Goal: Transaction & Acquisition: Purchase product/service

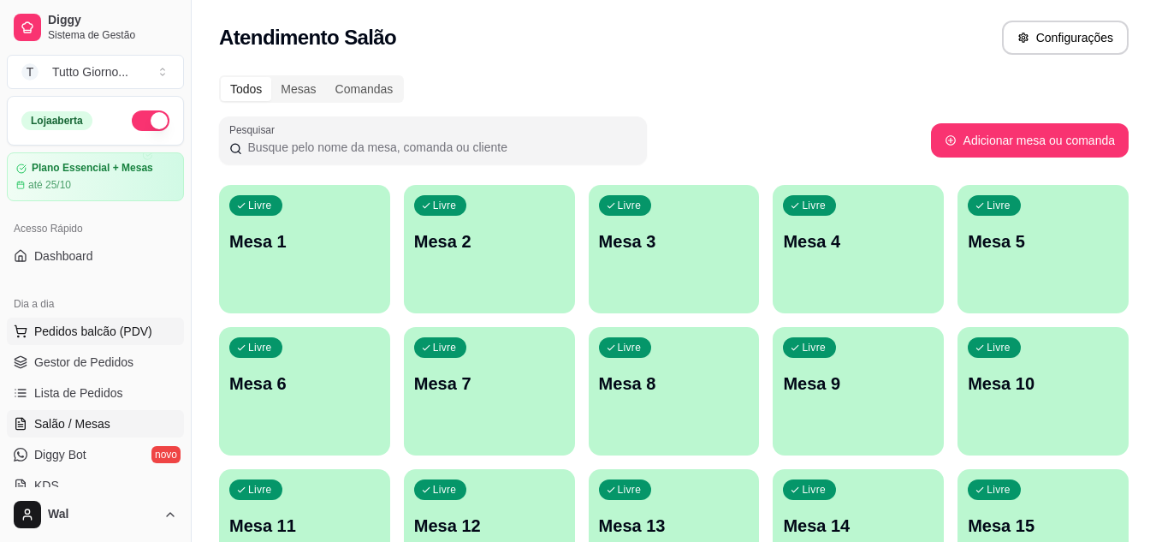
click at [102, 340] on button "Pedidos balcão (PDV)" at bounding box center [95, 331] width 177 height 27
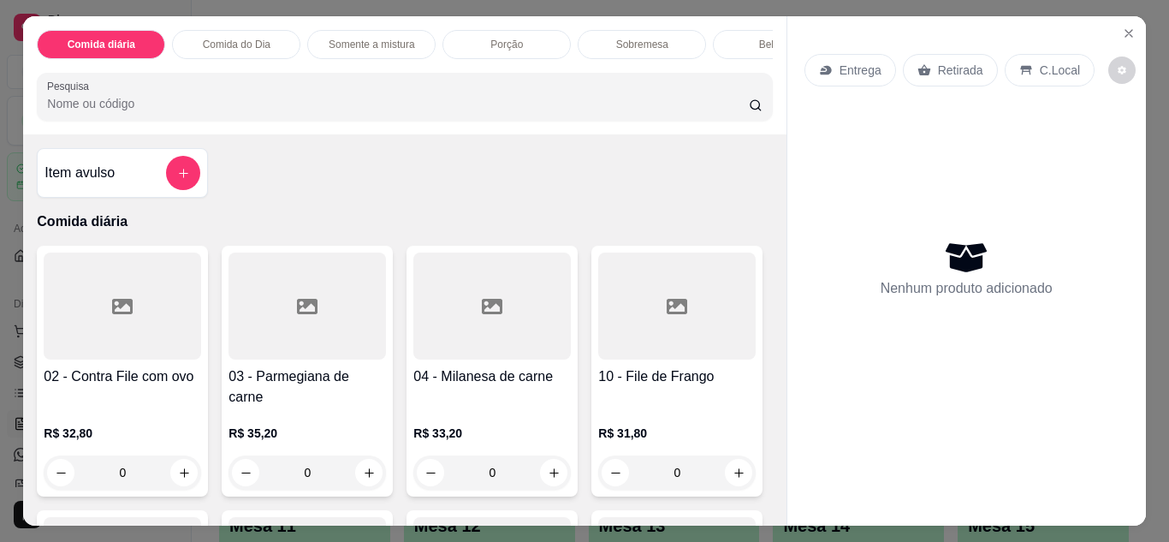
click at [857, 69] on p "Entrega" at bounding box center [861, 70] width 42 height 17
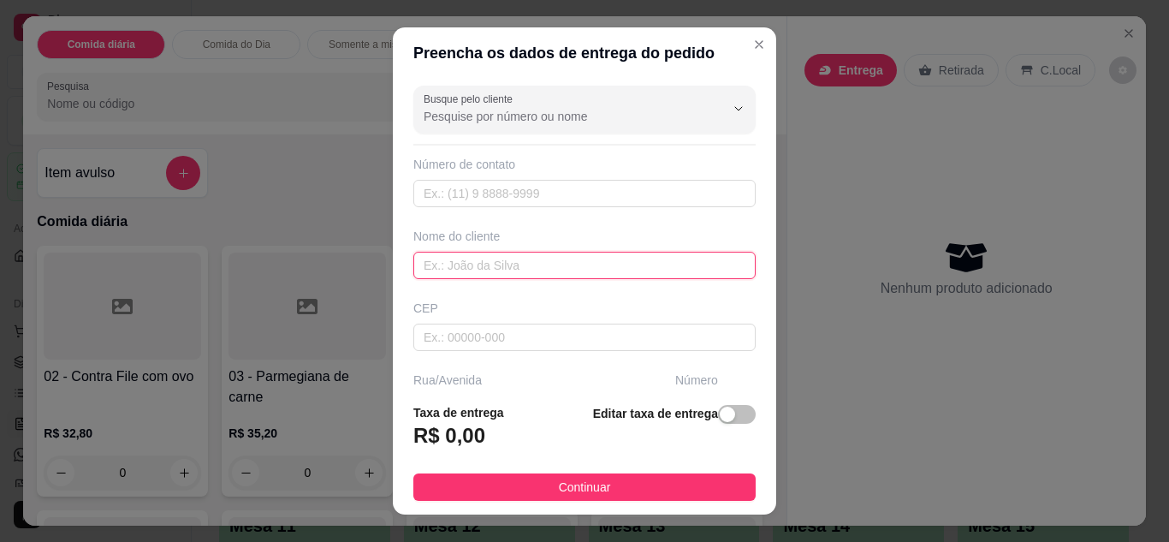
click at [502, 266] on input "text" at bounding box center [584, 265] width 342 height 27
type input "CLEIDE CONTABILIDADE"
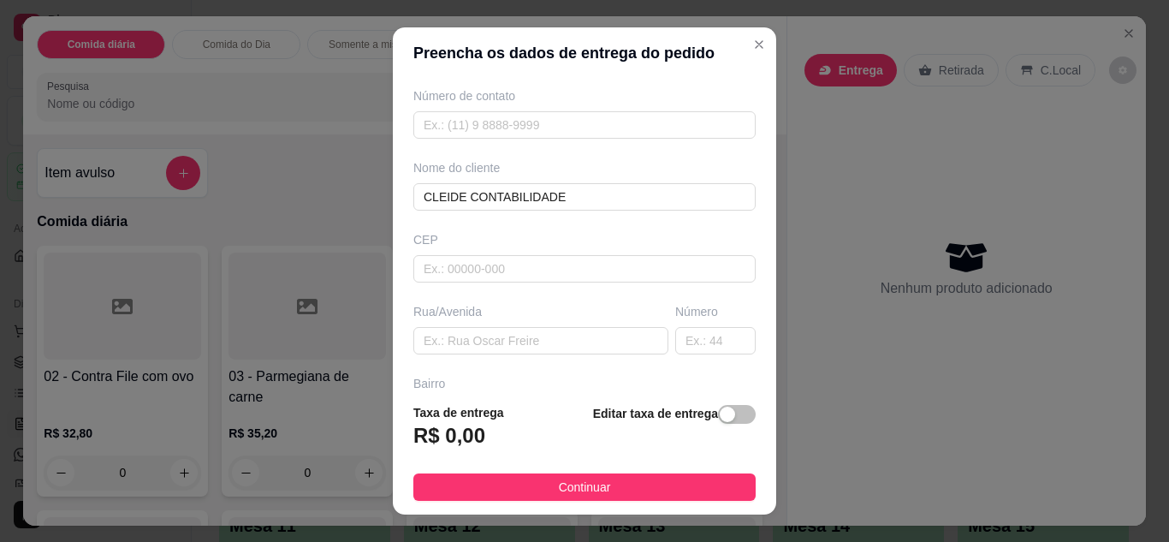
scroll to position [103, 0]
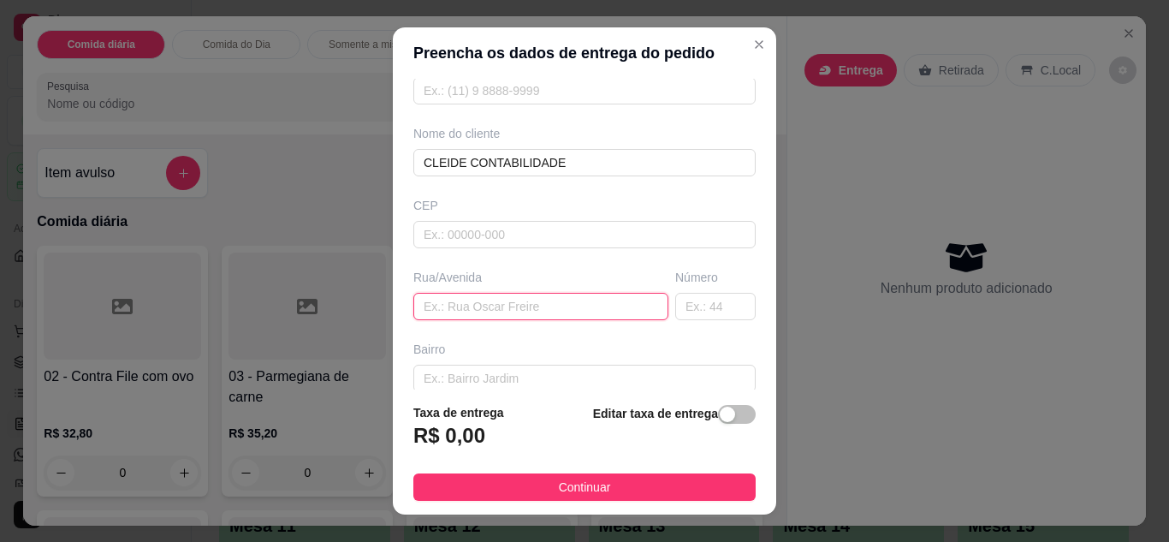
click at [598, 314] on input "text" at bounding box center [540, 306] width 255 height 27
type input "ALMIRANTE [PERSON_NAME]"
click at [688, 299] on input "text" at bounding box center [715, 306] width 80 height 27
type input "339"
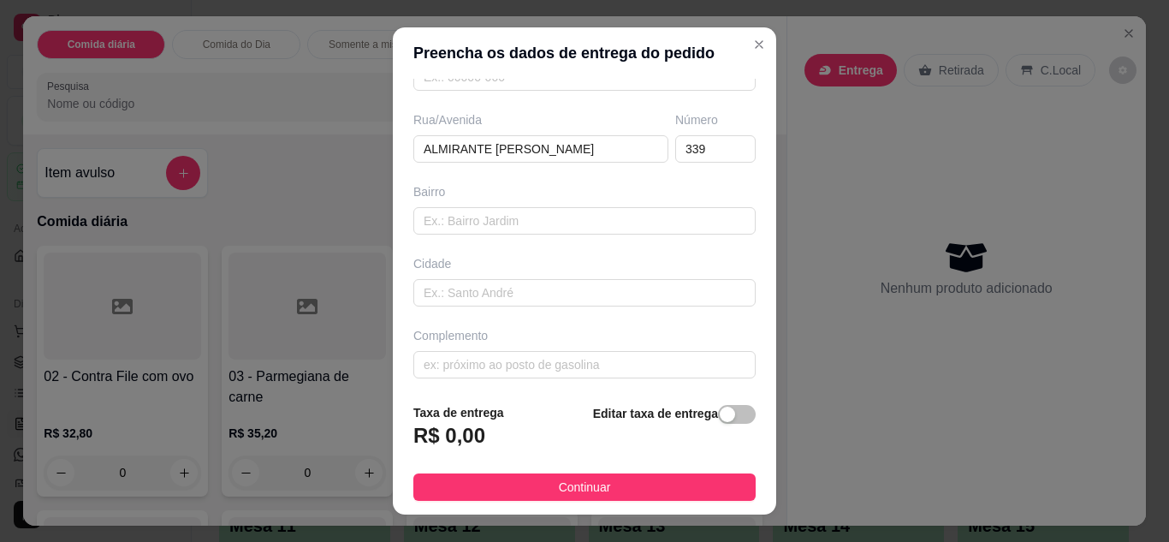
scroll to position [265, 0]
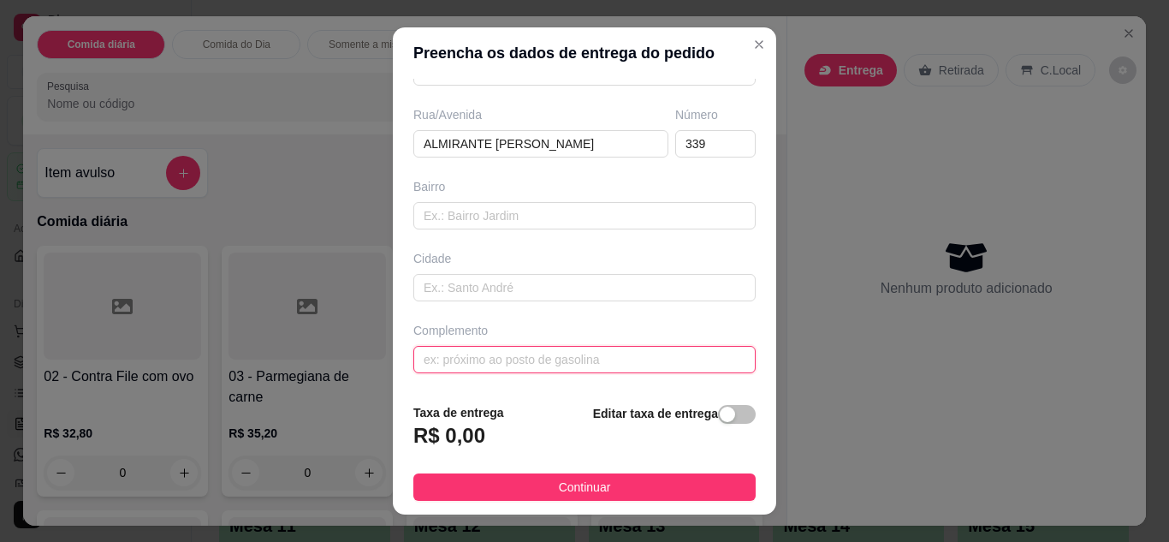
click at [541, 362] on input "text" at bounding box center [584, 359] width 342 height 27
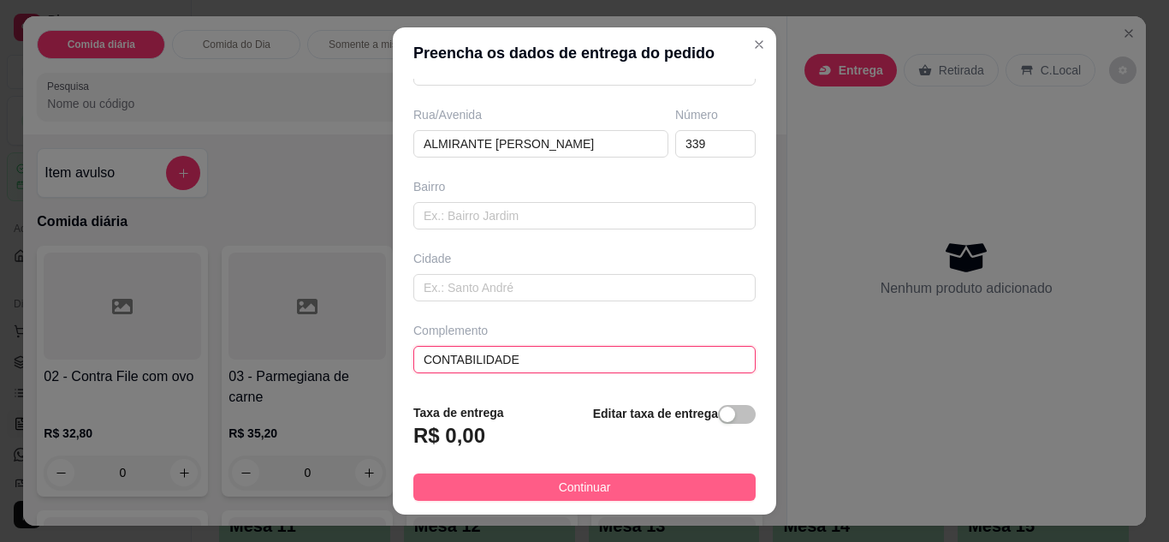
type input "CONTABILIDADE"
click at [538, 477] on button "Continuar" at bounding box center [584, 486] width 342 height 27
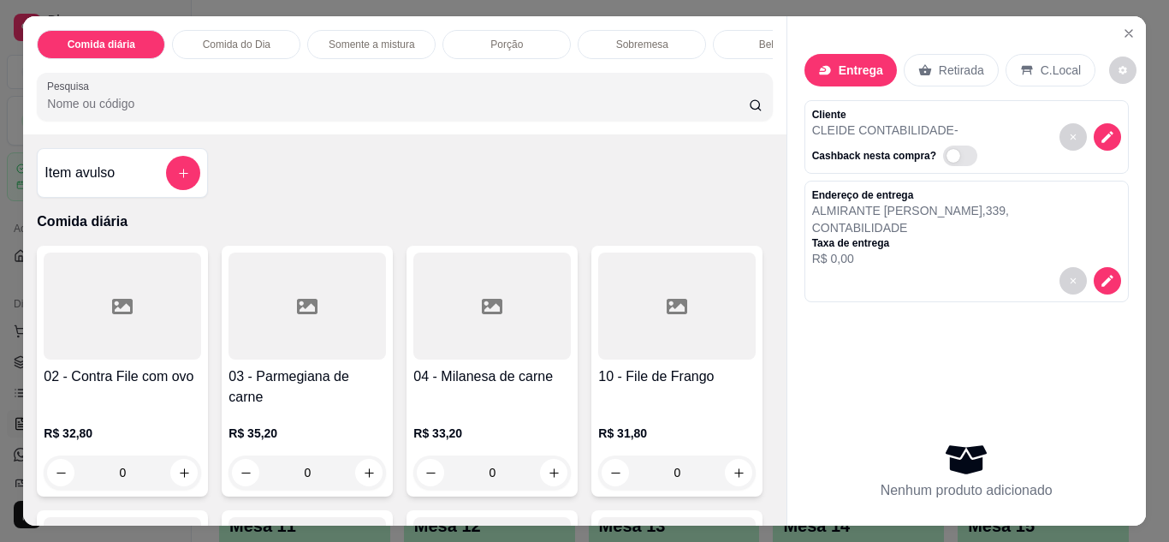
click at [252, 40] on p "Comida do Dia" at bounding box center [237, 45] width 68 height 14
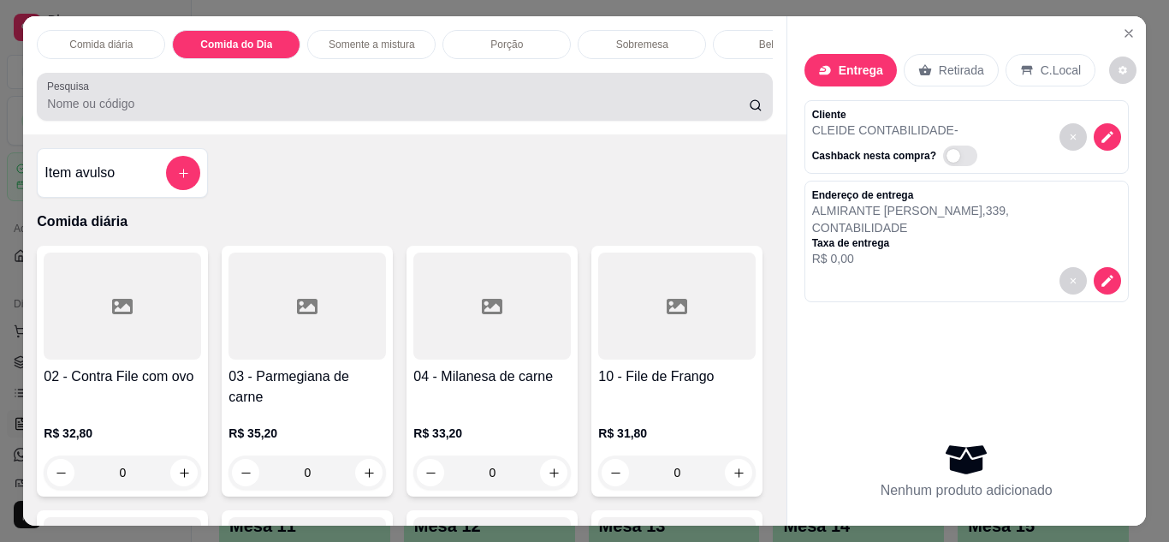
scroll to position [45, 0]
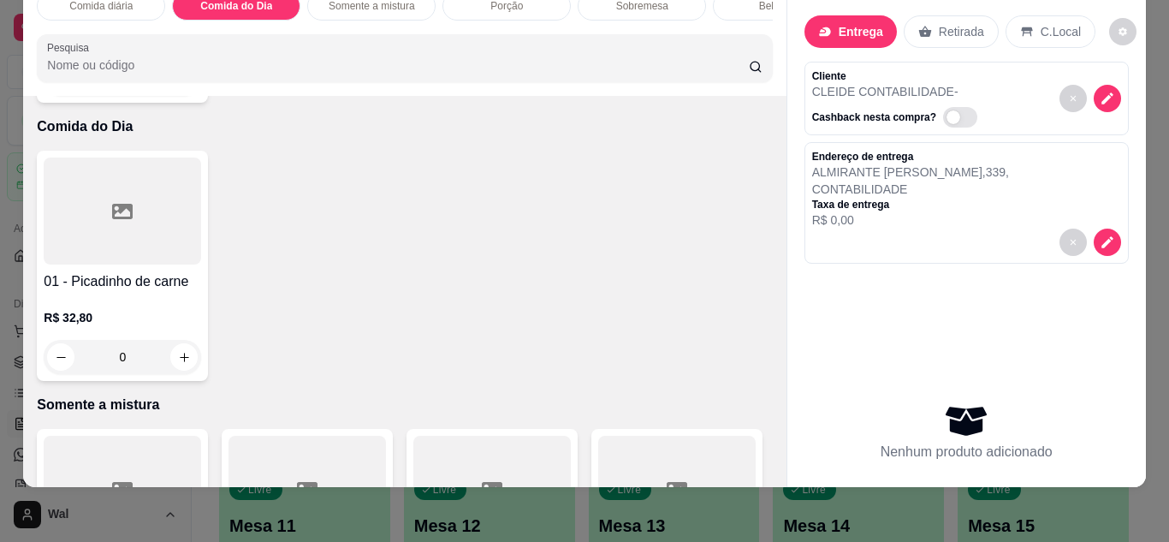
click at [184, 340] on div "0" at bounding box center [123, 357] width 158 height 34
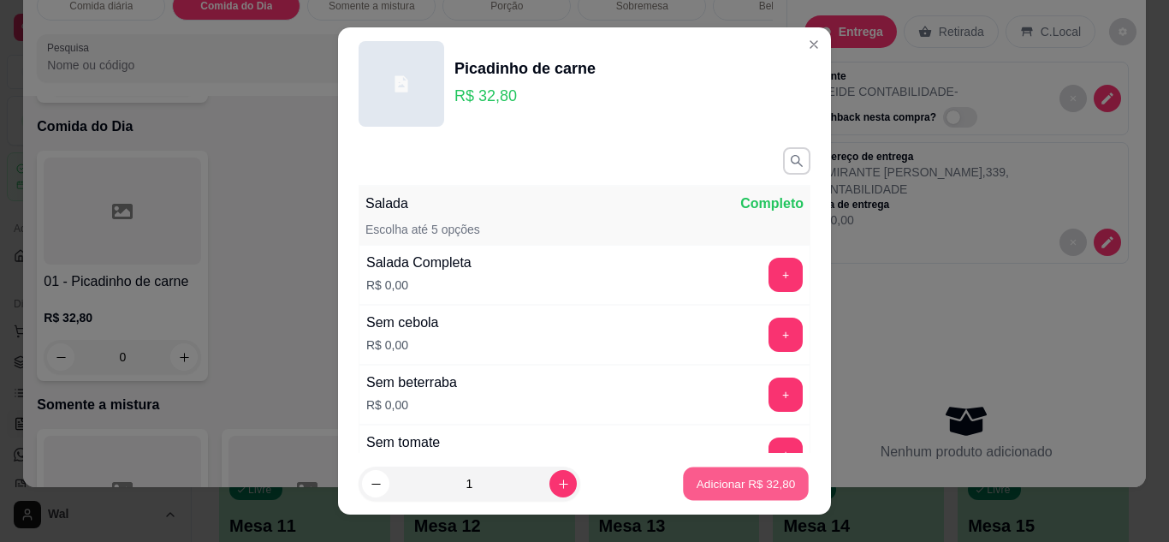
click at [715, 467] on button "Adicionar R$ 32,80" at bounding box center [746, 483] width 126 height 33
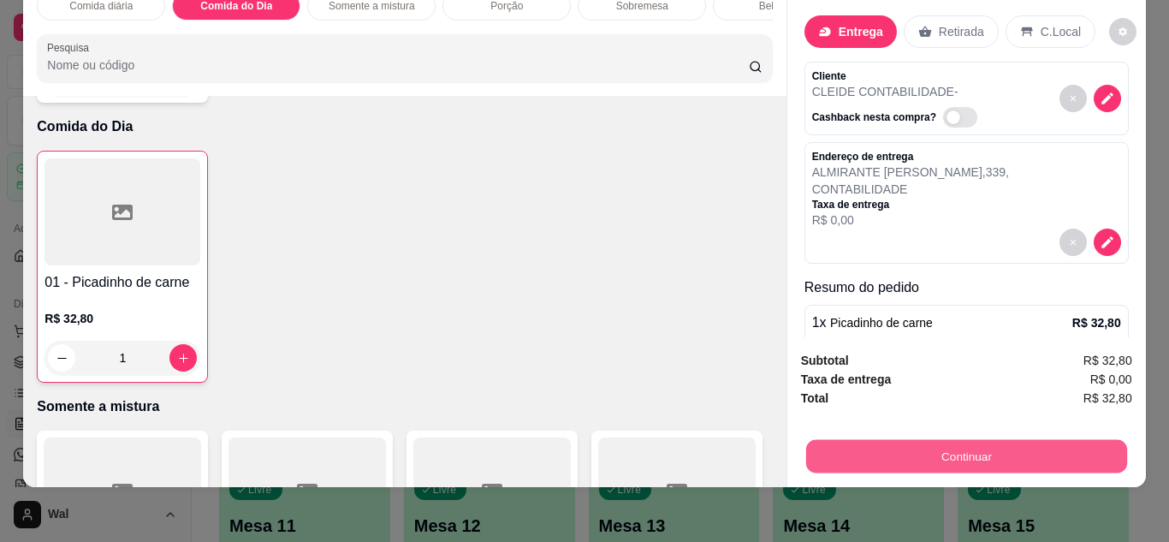
click at [980, 460] on button "Continuar" at bounding box center [965, 456] width 321 height 33
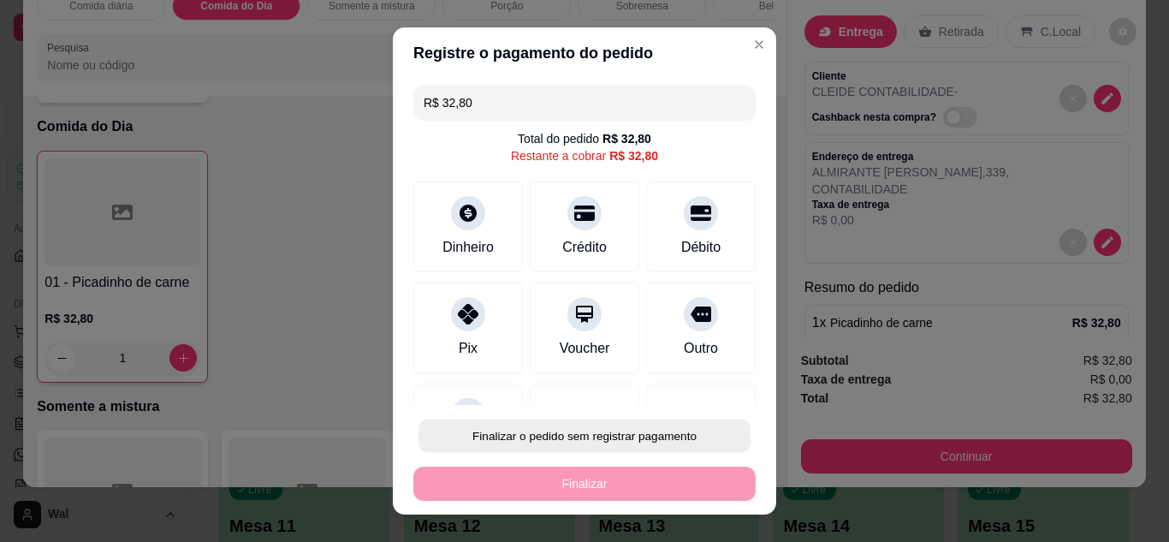
click at [655, 440] on button "Finalizar o pedido sem registrar pagamento" at bounding box center [585, 435] width 332 height 33
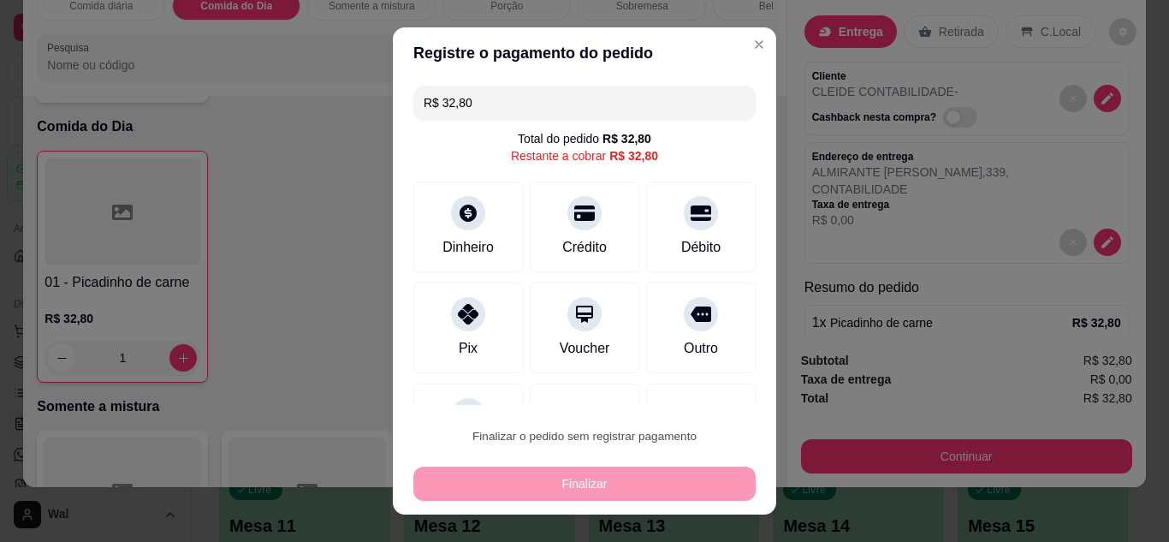
click at [686, 379] on button "Confirmar" at bounding box center [682, 387] width 63 height 27
type input "0"
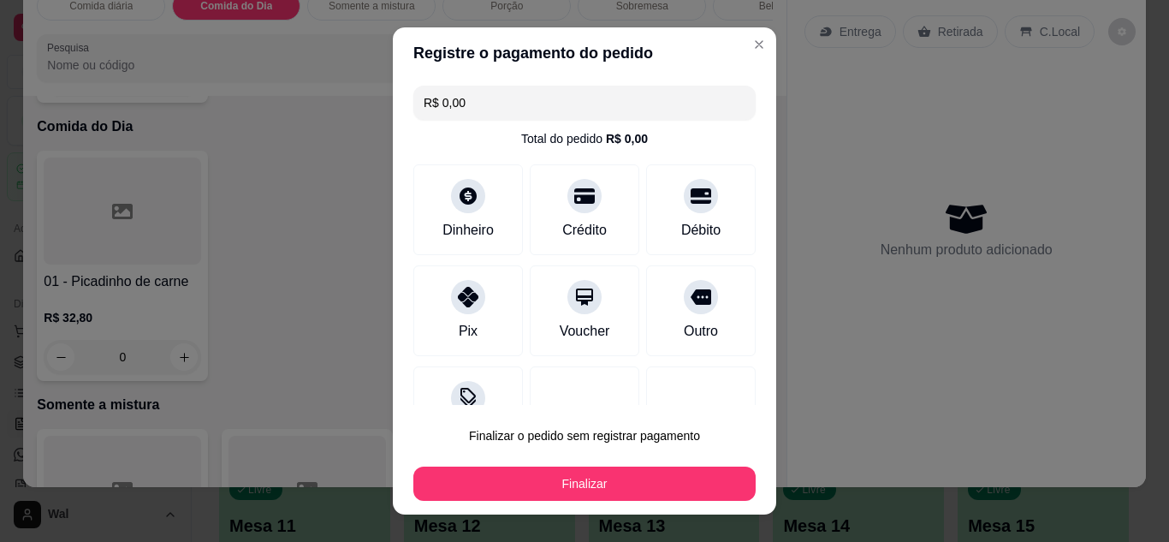
type input "R$ 0,00"
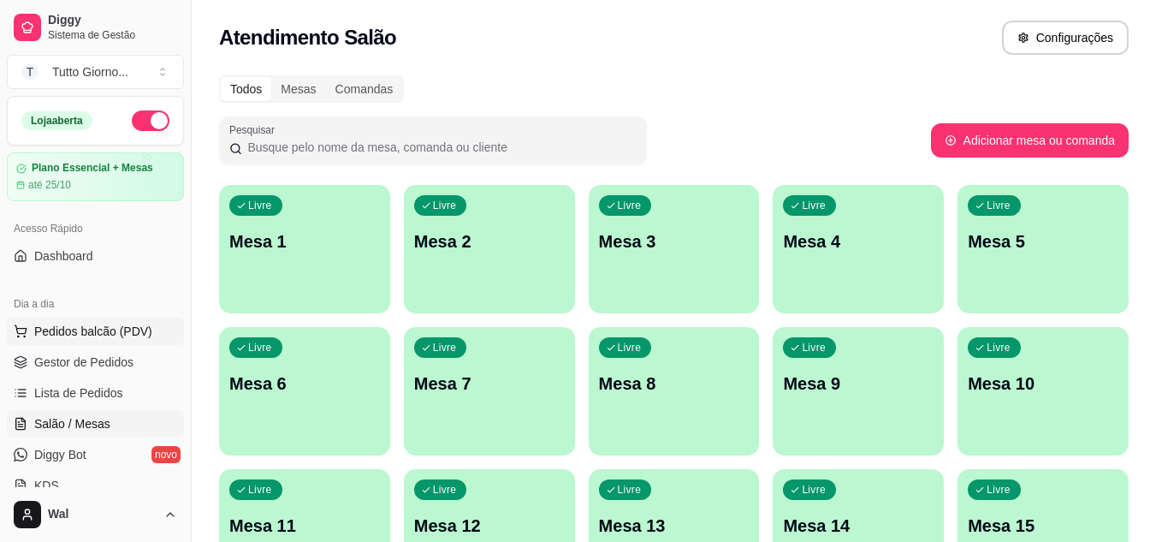
click at [66, 330] on span "Pedidos balcão (PDV)" at bounding box center [93, 331] width 118 height 17
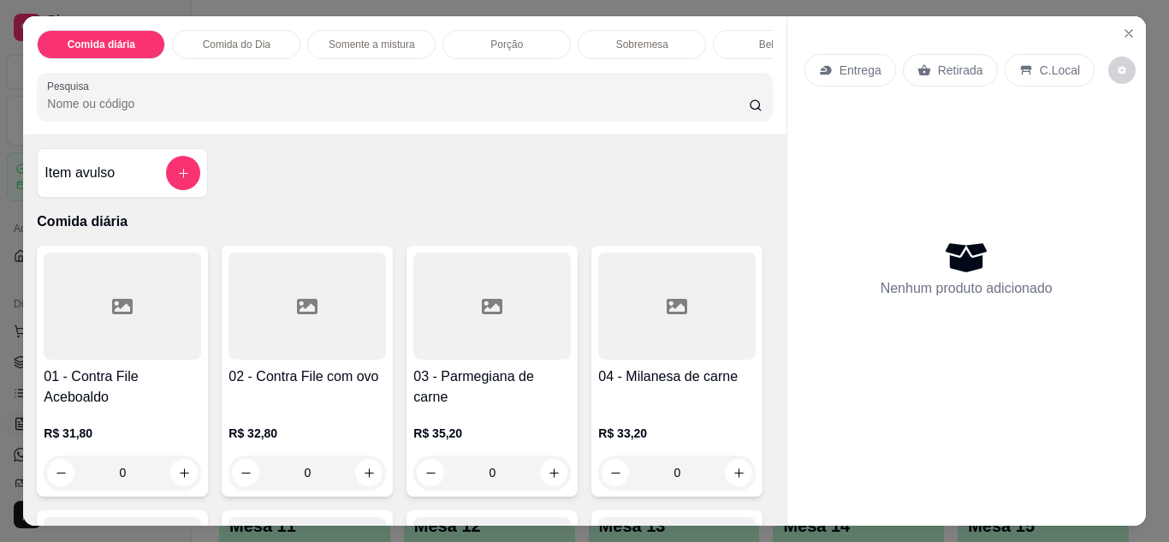
click at [840, 72] on p "Entrega" at bounding box center [861, 70] width 42 height 17
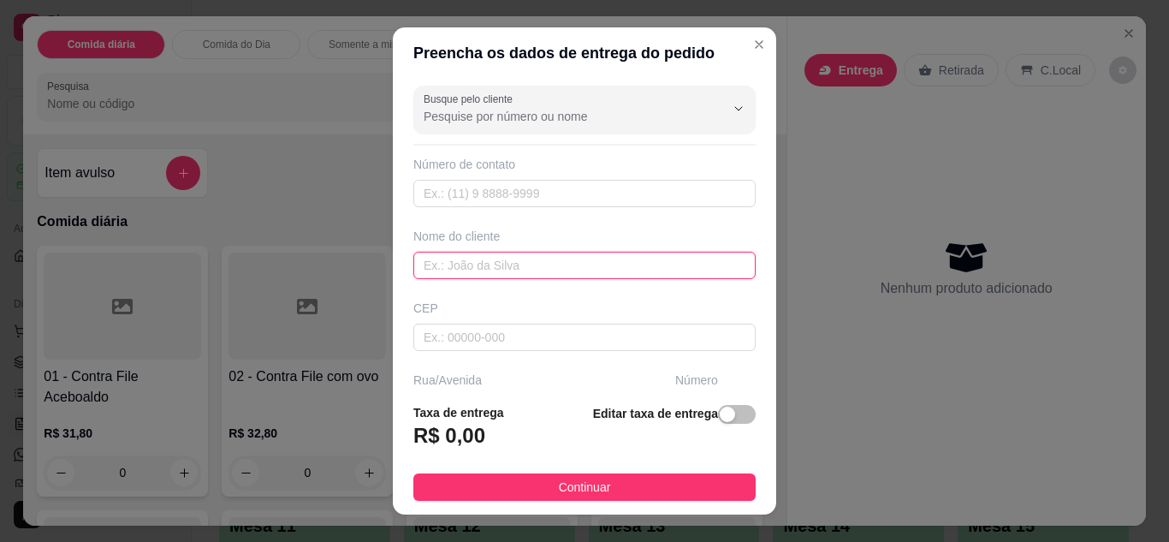
click at [468, 265] on input "text" at bounding box center [584, 265] width 342 height 27
type input "VIVI"
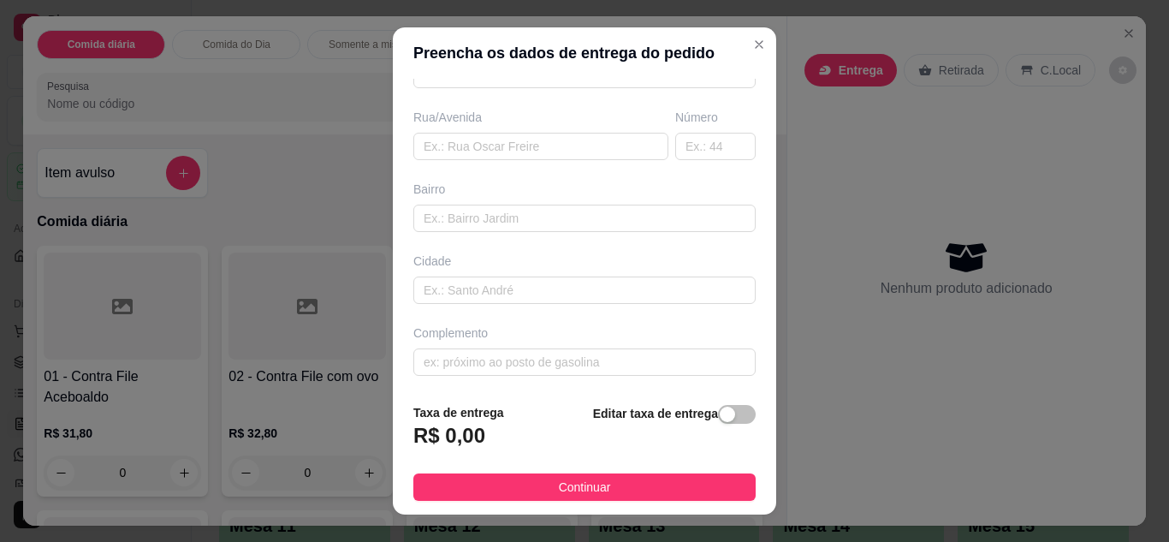
scroll to position [265, 0]
click at [545, 146] on input "text" at bounding box center [540, 143] width 255 height 27
type input "DAS PELOTAS"
click at [687, 134] on input "text" at bounding box center [715, 143] width 80 height 27
type input "9"
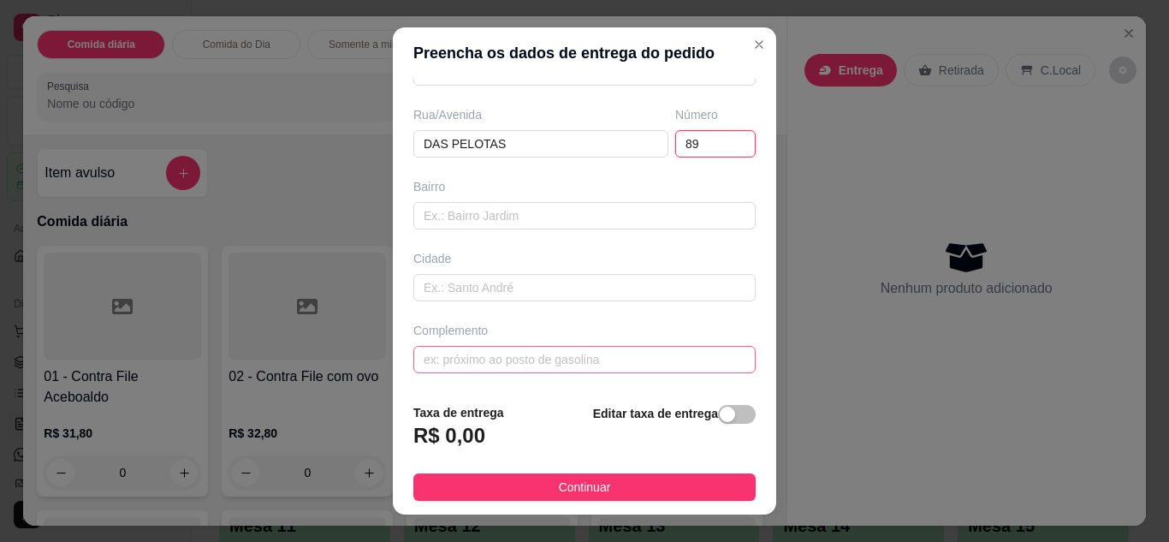
type input "89"
click at [577, 355] on input "text" at bounding box center [584, 359] width 342 height 27
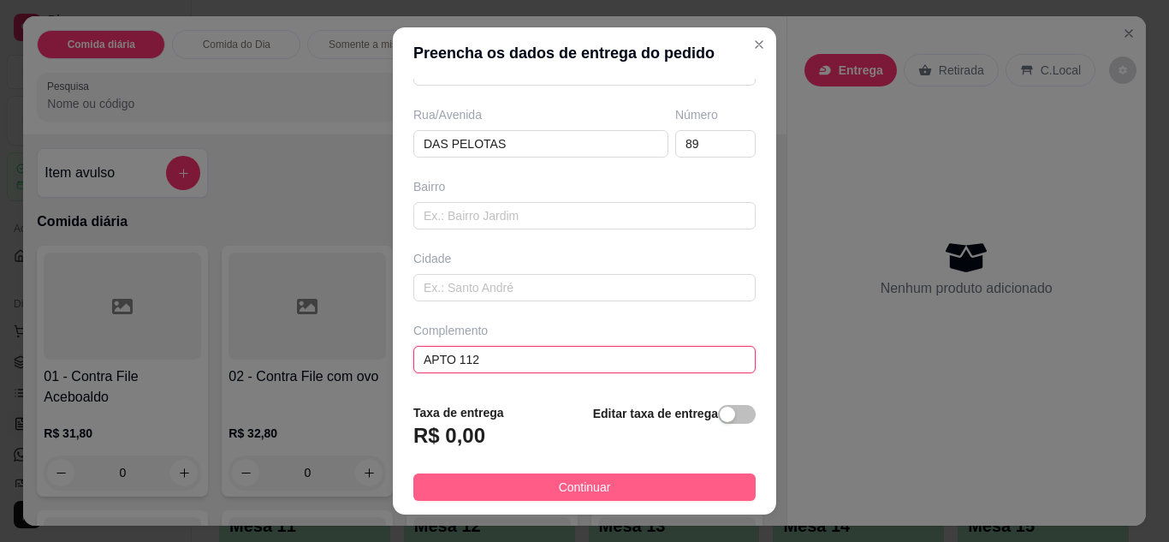
type input "APTO 112"
click at [646, 482] on button "Continuar" at bounding box center [584, 486] width 342 height 27
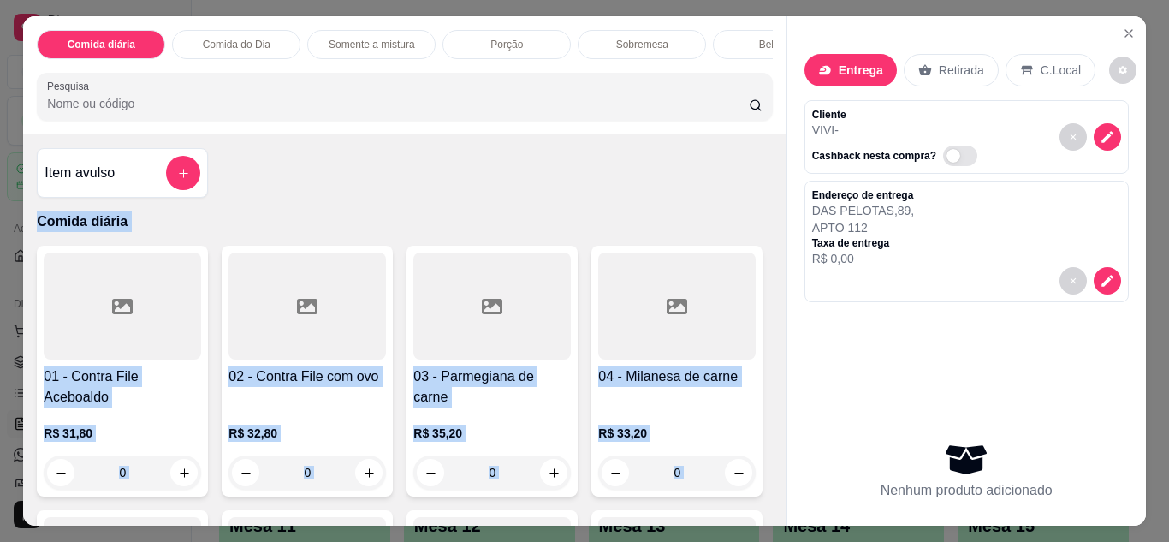
scroll to position [1, 0]
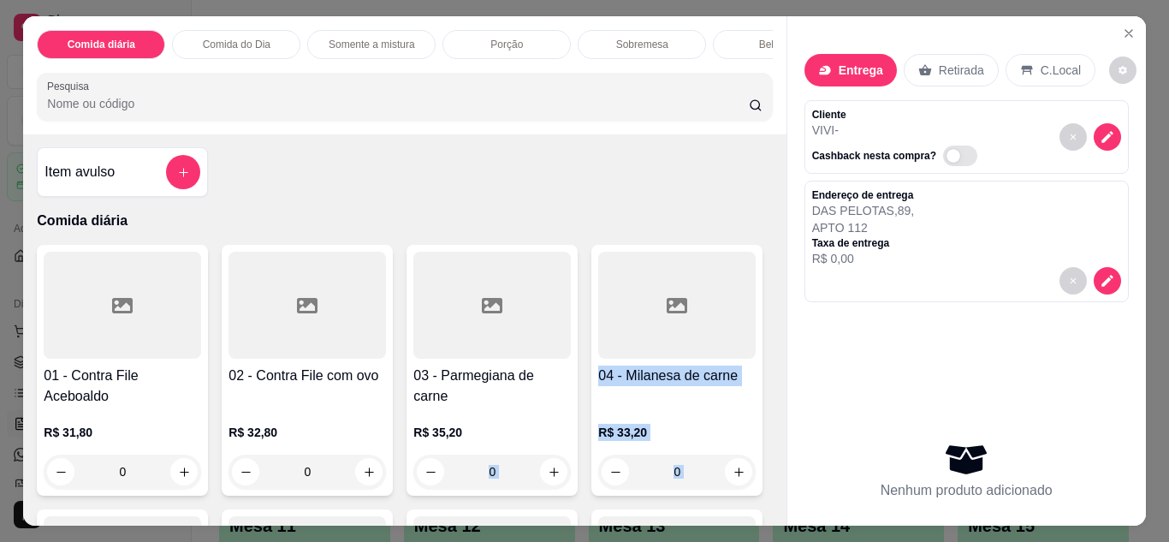
drag, startPoint x: 409, startPoint y: 371, endPoint x: 776, endPoint y: 427, distance: 370.7
click at [776, 427] on div "Item avulso Comida diária 01 - Contra File Aceboaldo R$ 31,80 0 02 - Contra Fil…" at bounding box center [404, 329] width 763 height 391
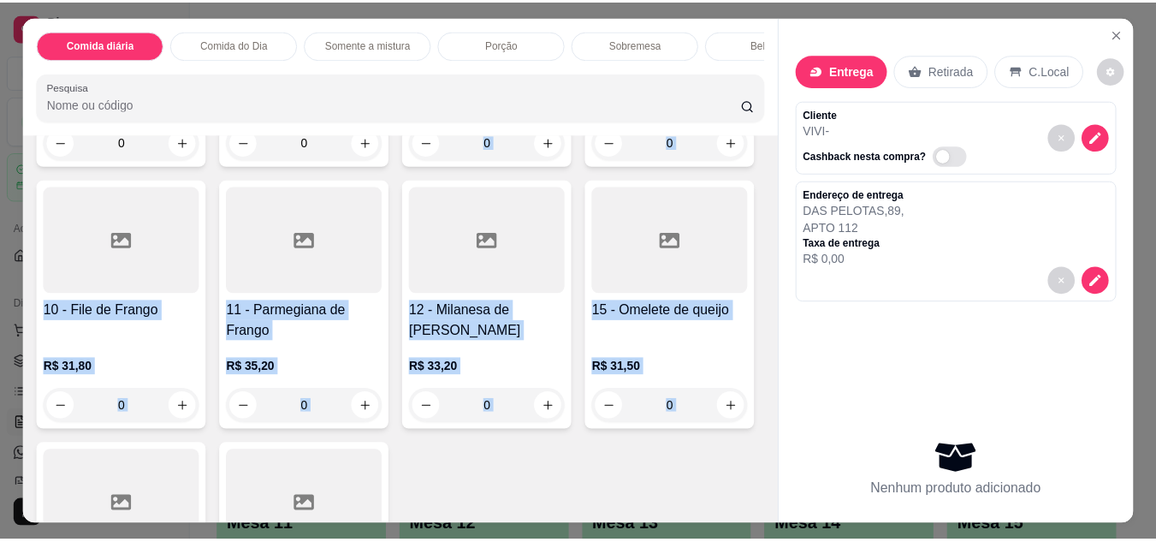
scroll to position [331, 0]
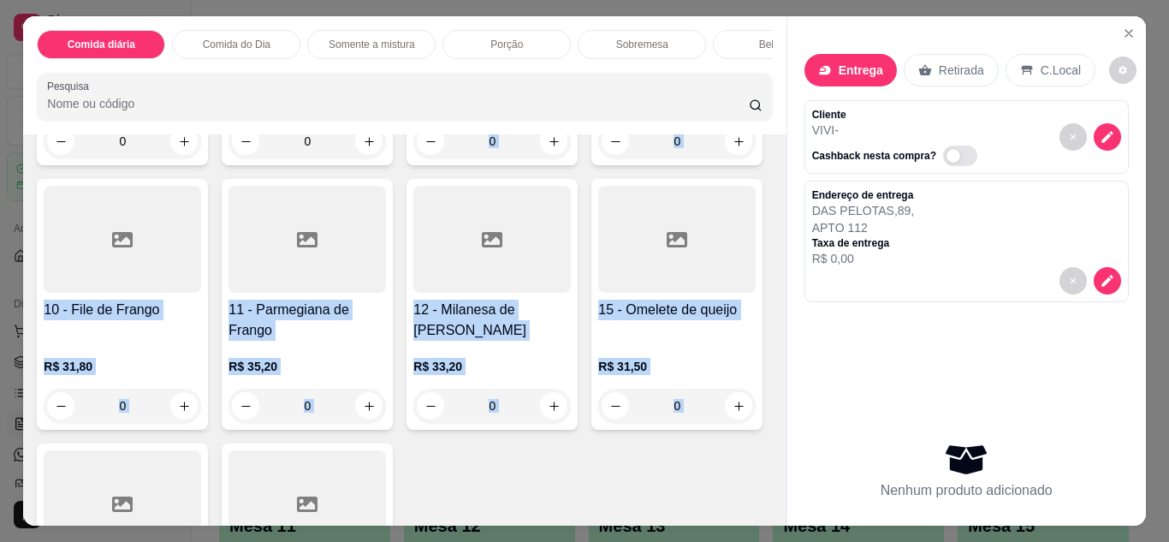
click at [605, 277] on div "01 - Contra File Aceboaldo R$ 31,80 0 02 - Contra File com ovo R$ 32,80 0 03 - …" at bounding box center [404, 293] width 735 height 759
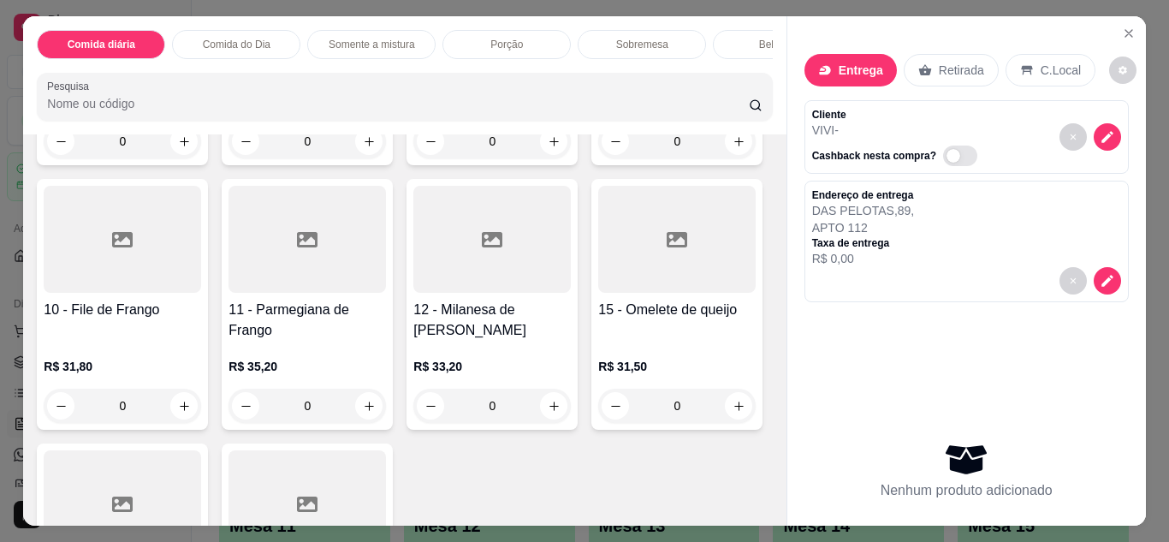
click at [201, 410] on div "0" at bounding box center [123, 406] width 158 height 34
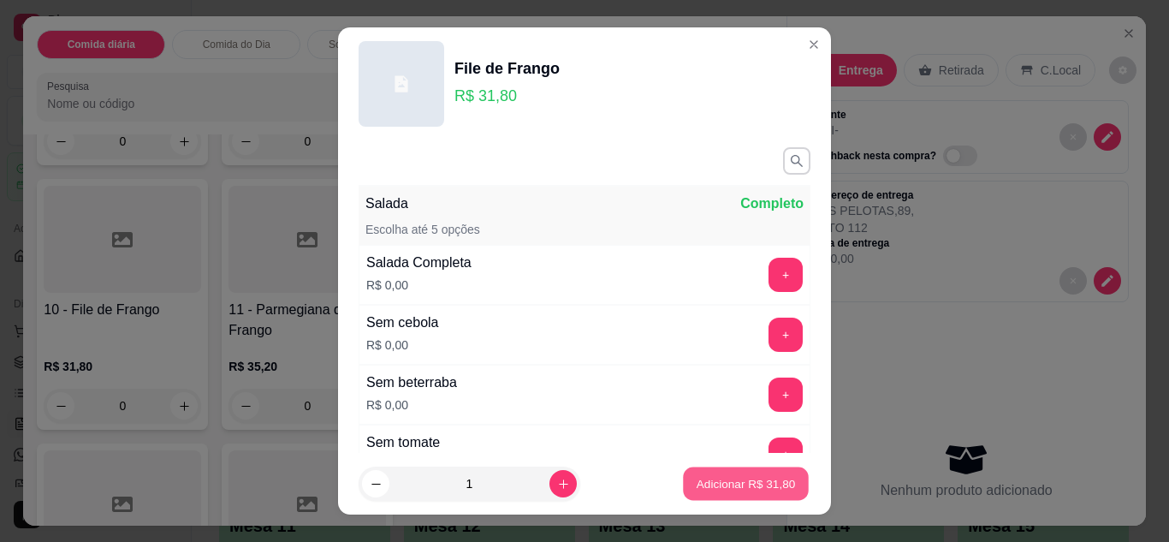
click at [728, 490] on p "Adicionar R$ 31,80" at bounding box center [746, 484] width 99 height 16
type input "1"
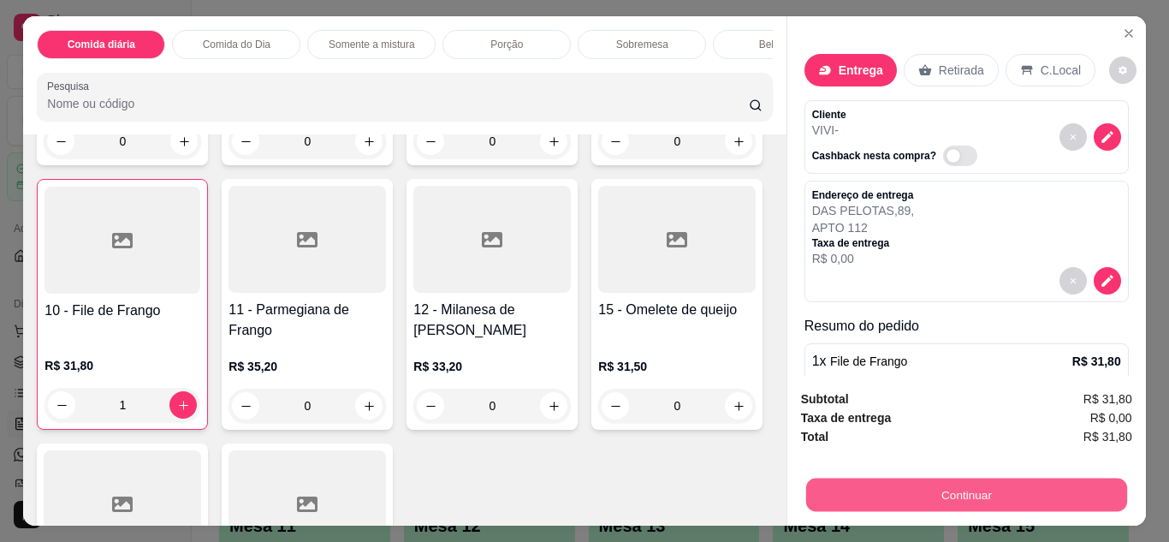
click at [934, 503] on button "Continuar" at bounding box center [965, 494] width 321 height 33
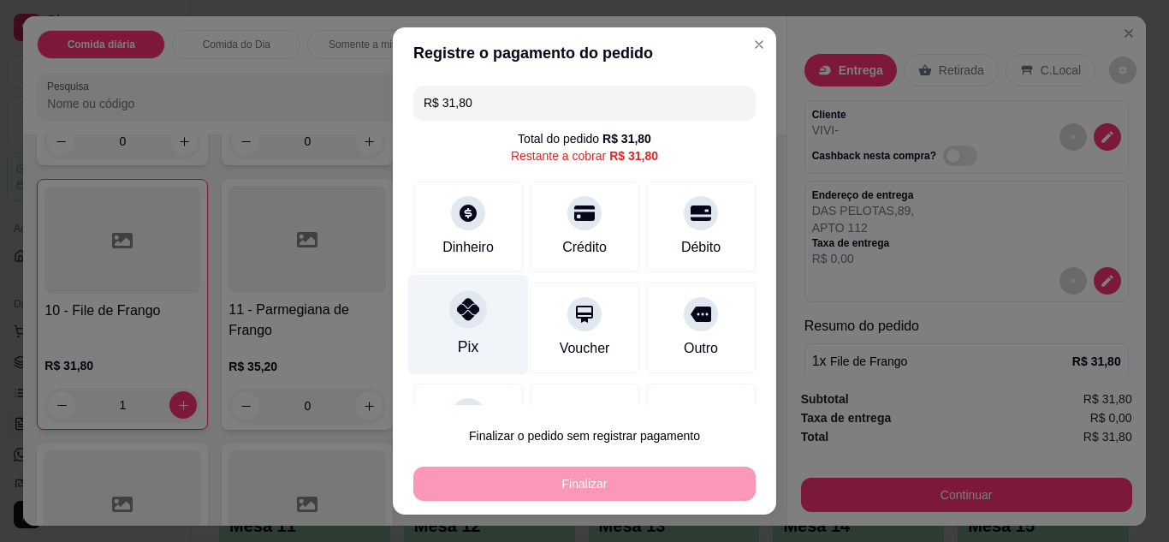
click at [443, 328] on div "Pix" at bounding box center [468, 324] width 121 height 100
type input "R$ 0,00"
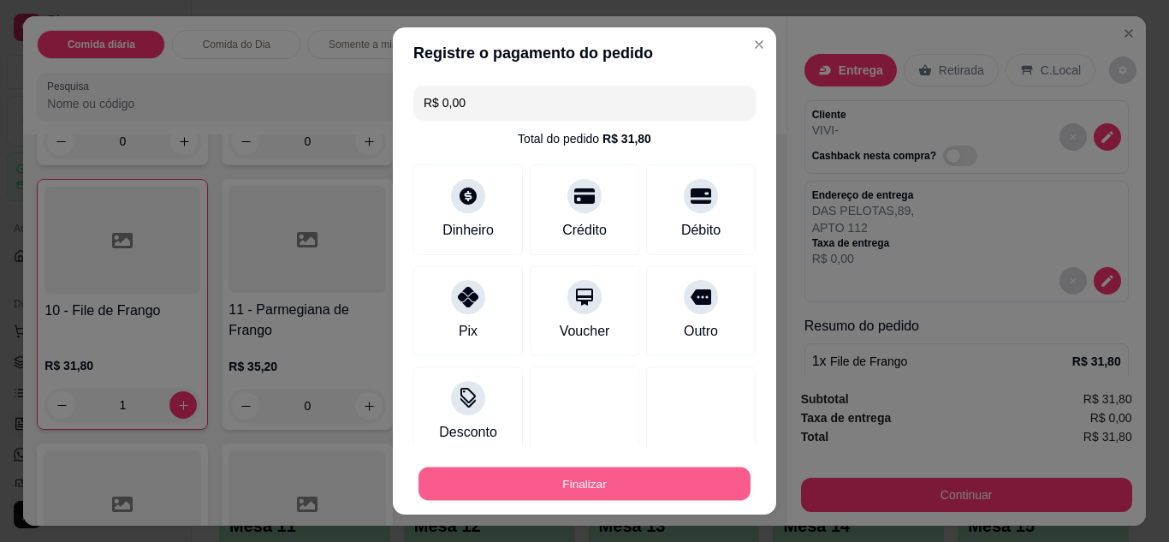
click at [550, 474] on button "Finalizar" at bounding box center [585, 483] width 332 height 33
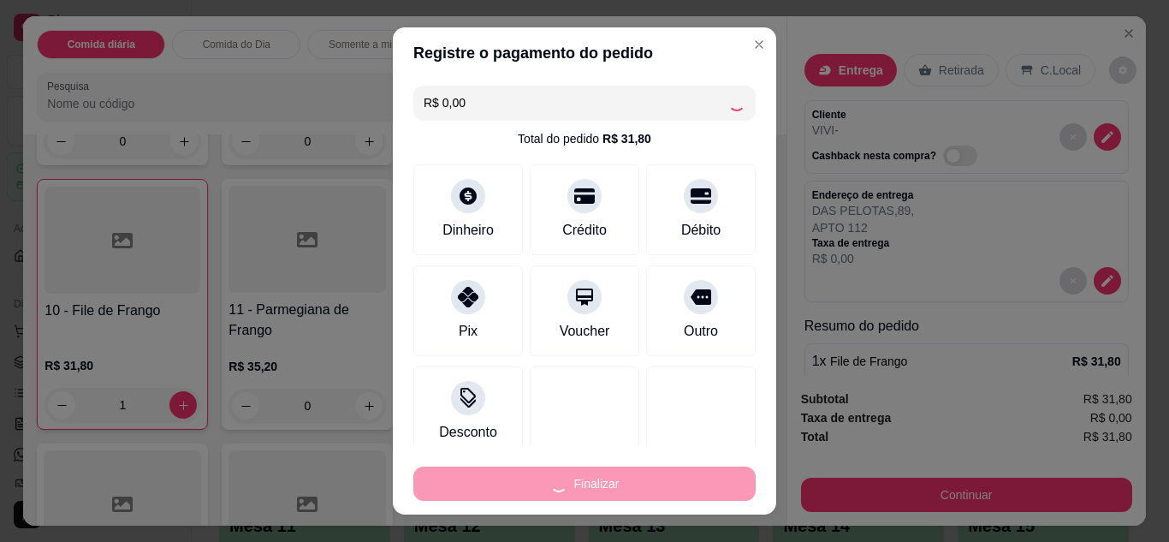
type input "0"
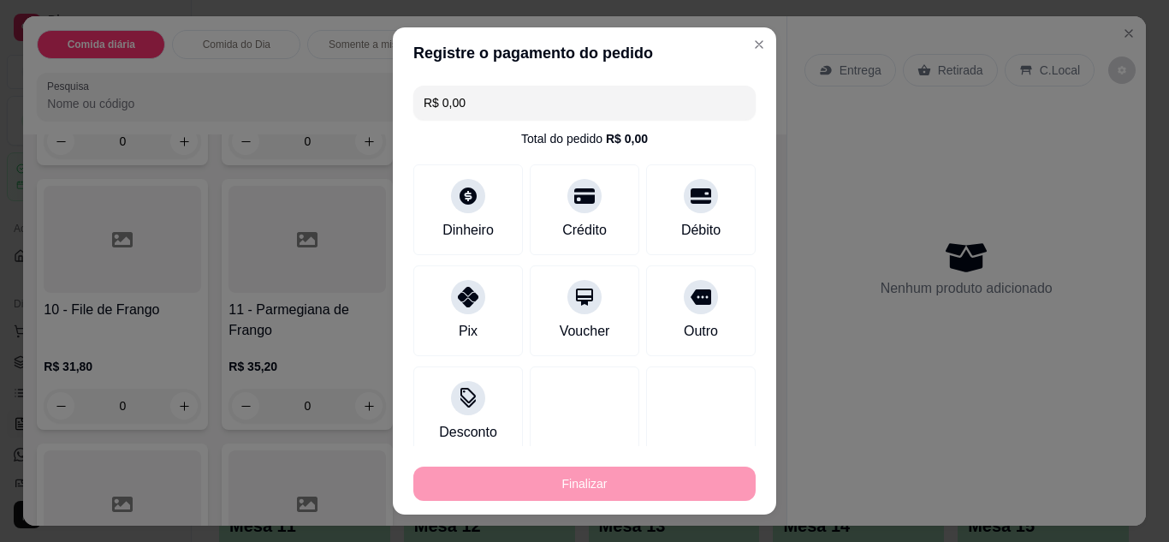
type input "-R$ 31,80"
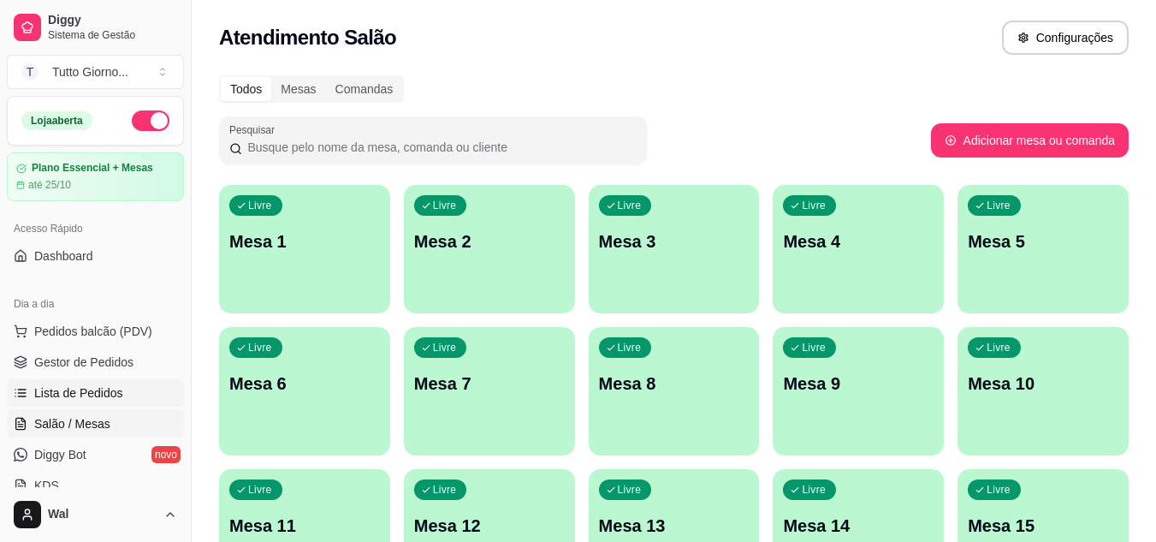
click at [80, 403] on link "Lista de Pedidos" at bounding box center [95, 392] width 177 height 27
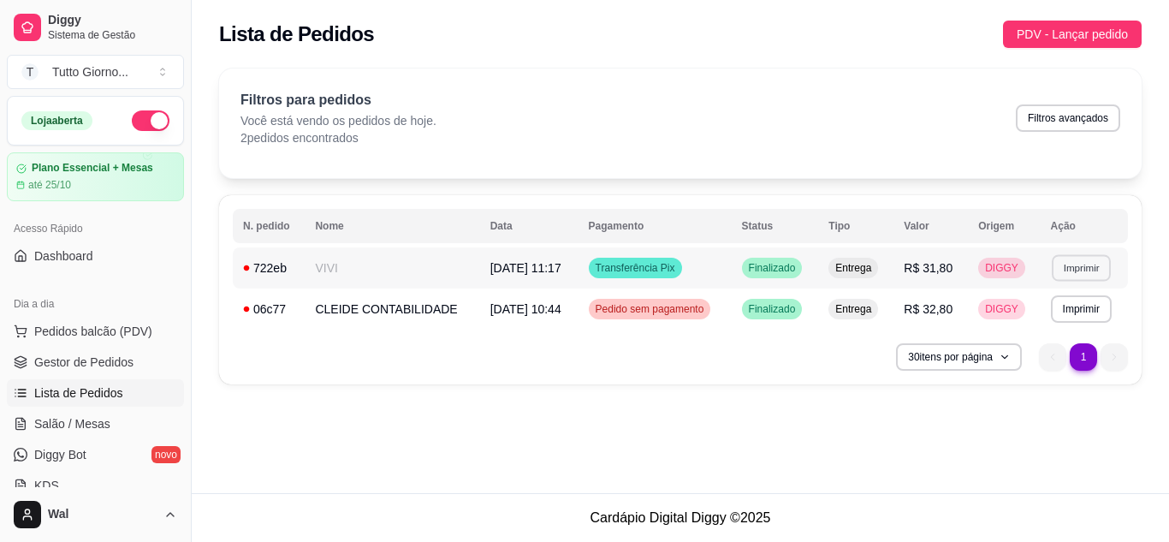
click at [1068, 276] on button "Imprimir" at bounding box center [1081, 267] width 59 height 27
click at [1052, 336] on button "IMPRESSORA CAIXA" at bounding box center [1050, 327] width 122 height 27
click at [672, 313] on span "Pedido sem pagamento" at bounding box center [650, 309] width 116 height 14
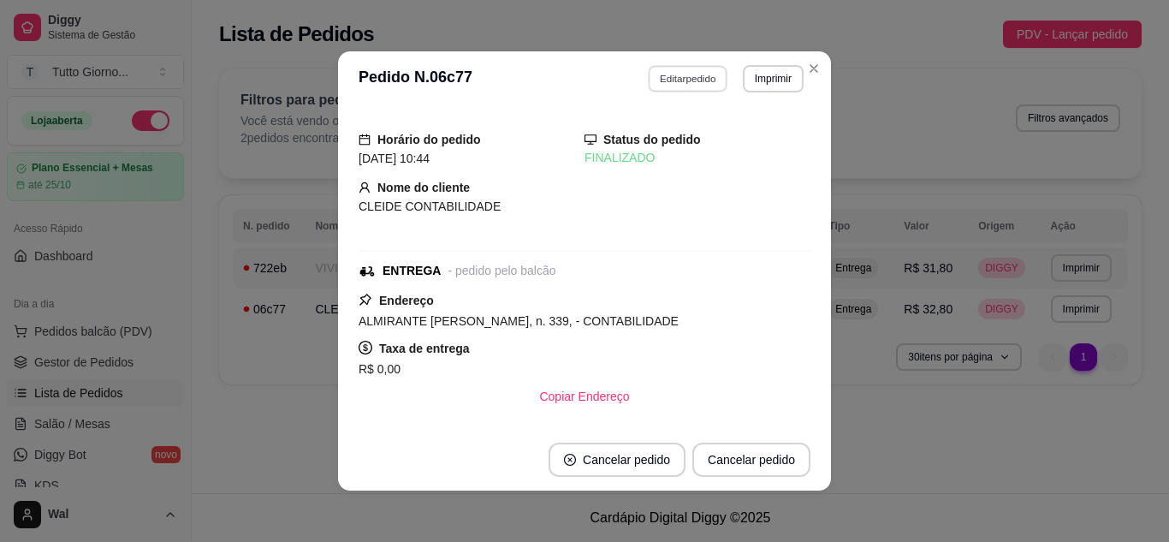
click at [669, 81] on button "Editar pedido" at bounding box center [689, 78] width 80 height 27
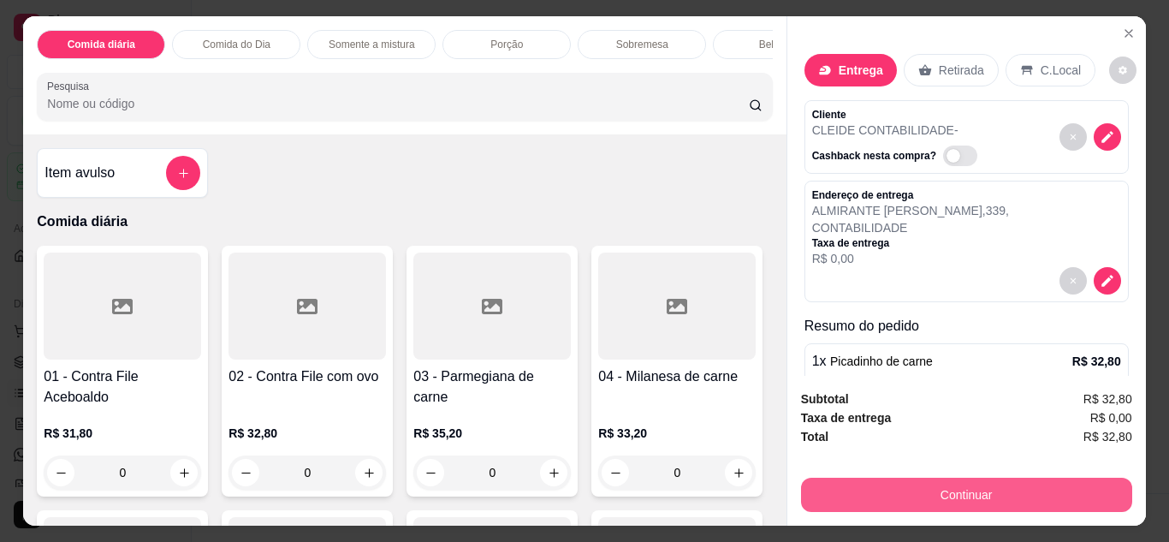
click at [959, 494] on button "Continuar" at bounding box center [966, 495] width 331 height 34
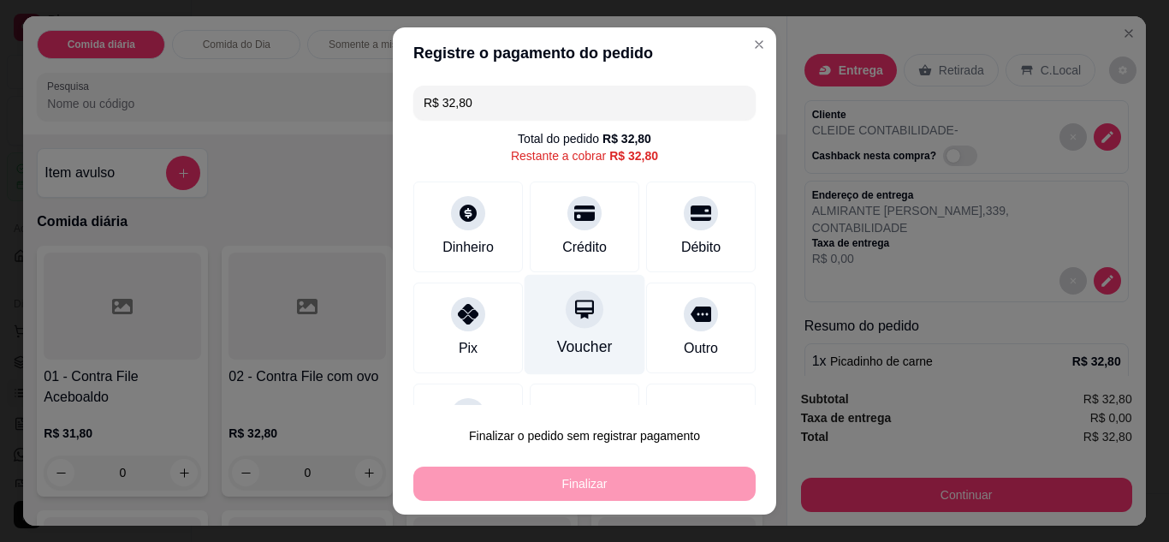
click at [574, 306] on icon at bounding box center [585, 309] width 22 height 22
type input "R$ 0,00"
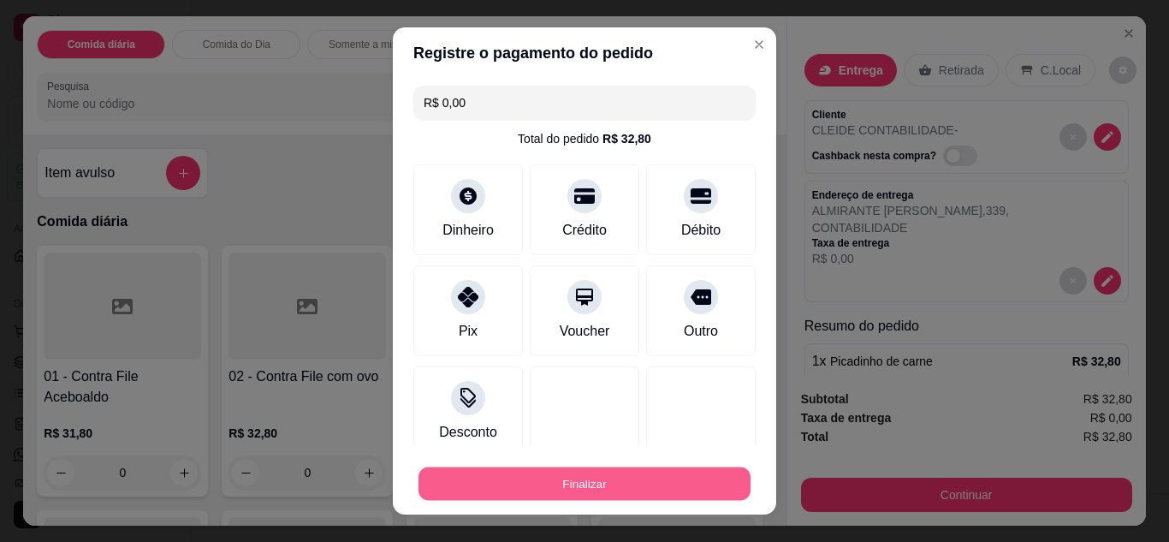
click at [584, 472] on button "Finalizar" at bounding box center [585, 483] width 332 height 33
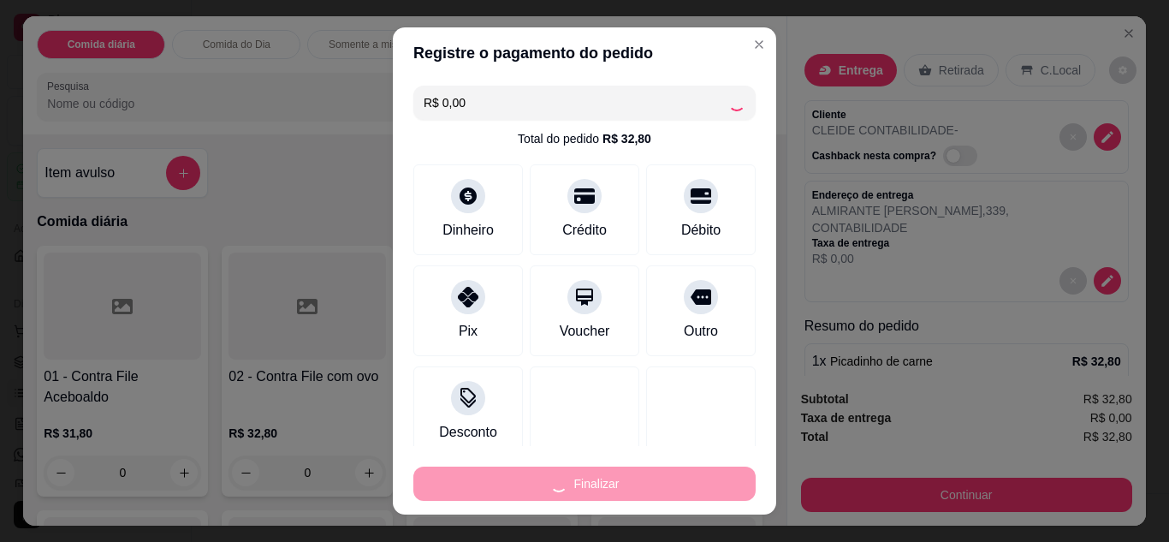
type input "0"
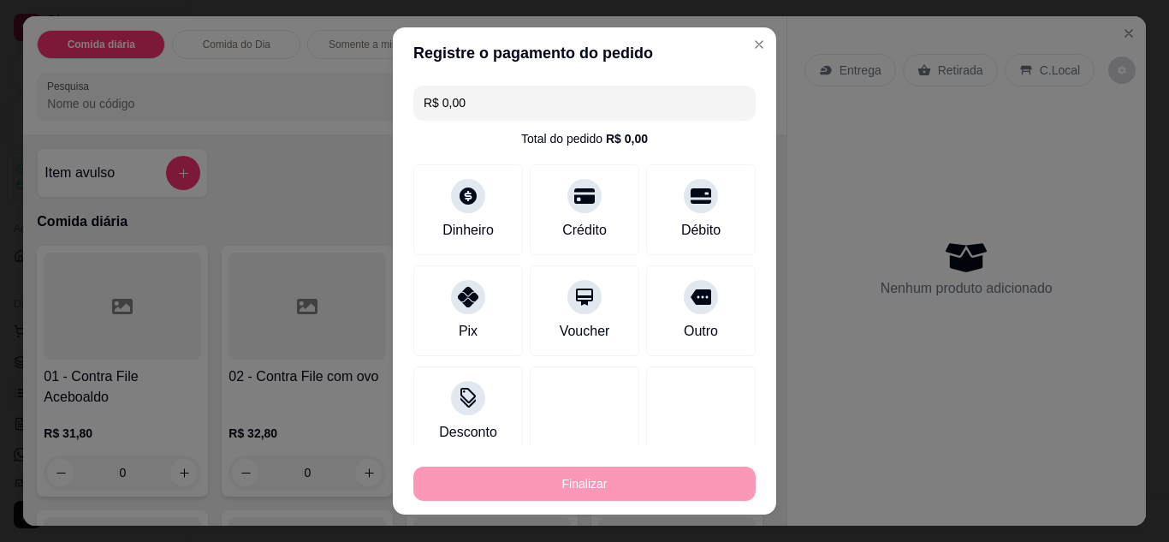
type input "-R$ 32,80"
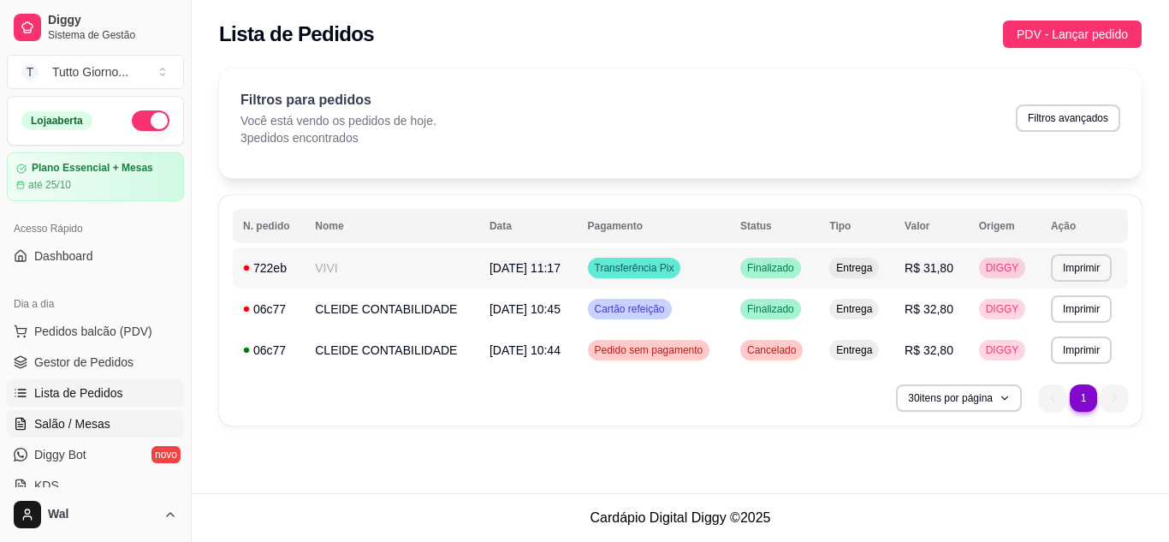
click at [44, 423] on span "Salão / Mesas" at bounding box center [72, 423] width 76 height 17
